Goal: Task Accomplishment & Management: Use online tool/utility

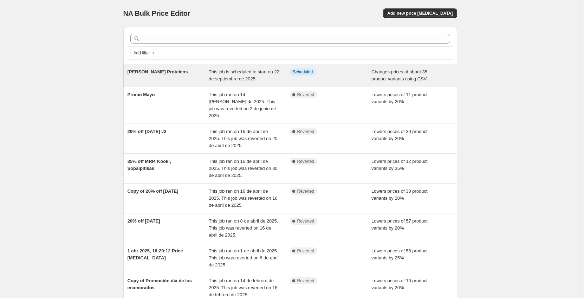
click at [304, 76] on div "Info Scheduled" at bounding box center [331, 76] width 82 height 14
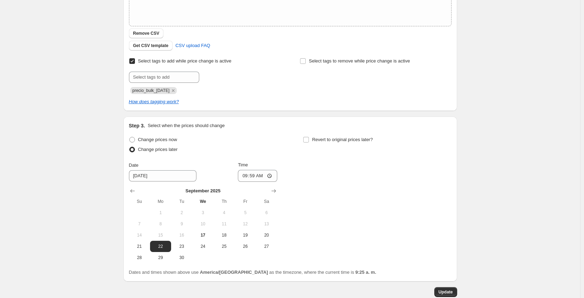
scroll to position [230, 0]
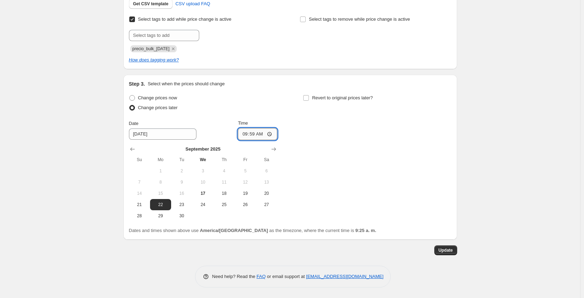
click at [259, 132] on input "09:59" at bounding box center [257, 134] width 39 height 12
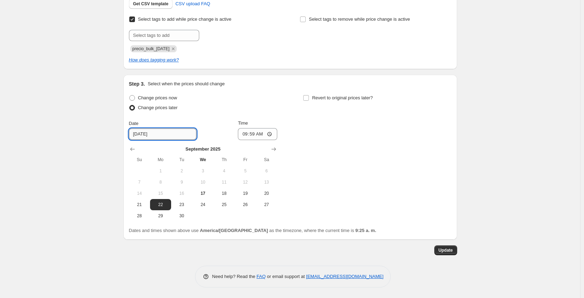
click at [170, 139] on input "[DATE]" at bounding box center [163, 134] width 68 height 11
click at [144, 203] on span "21" at bounding box center [139, 205] width 15 height 6
type input "[DATE]"
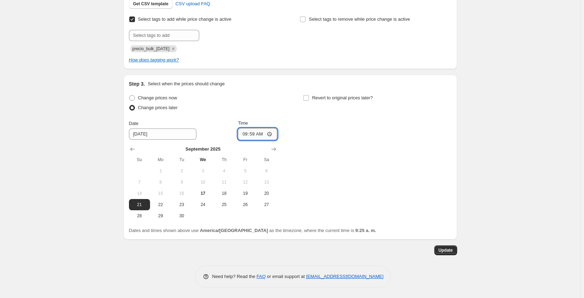
click at [257, 136] on input "09:59" at bounding box center [257, 134] width 39 height 12
type input "23:00"
click at [543, 159] on div "[PERSON_NAME] Proteicos. This page is ready [PERSON_NAME] Proteicos Info Schedu…" at bounding box center [290, 34] width 580 height 528
click at [257, 135] on input "23:00" at bounding box center [257, 134] width 39 height 12
type input "21:00"
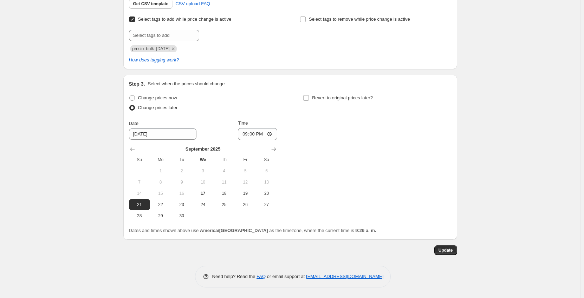
click at [530, 137] on div "[PERSON_NAME] Proteicos. This page is ready [PERSON_NAME] Proteicos Info Schedu…" at bounding box center [290, 34] width 580 height 528
